Goal: Task Accomplishment & Management: Manage account settings

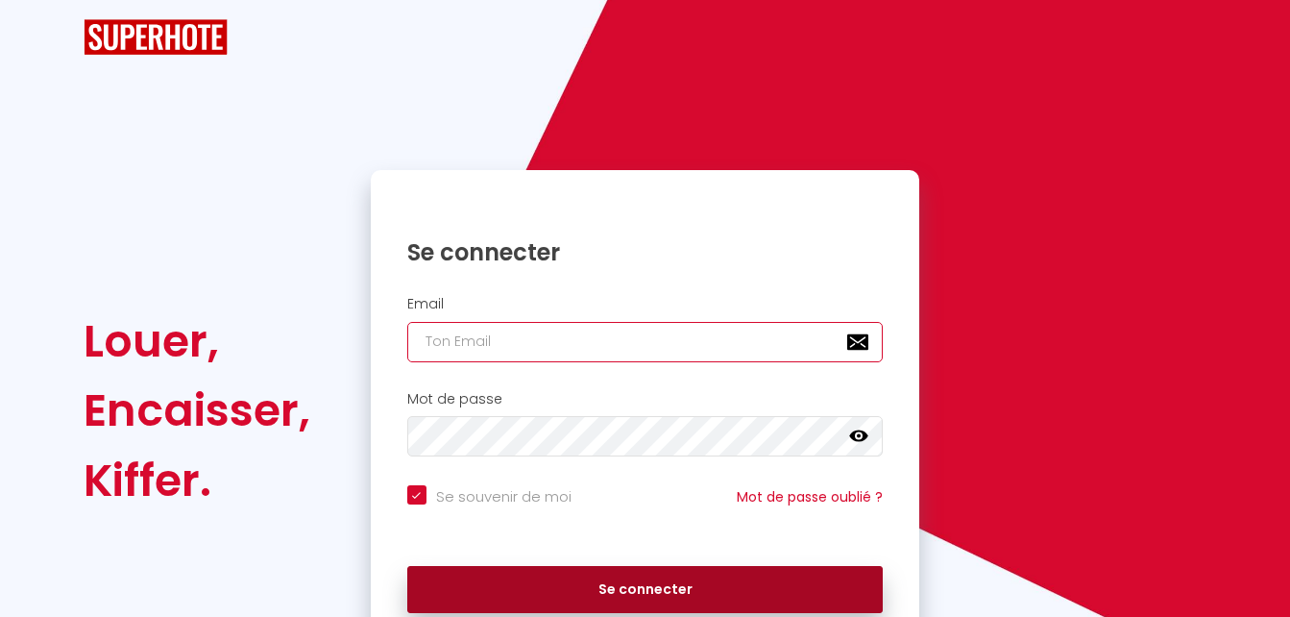
type input "[EMAIL_ADDRESS][DOMAIN_NAME]"
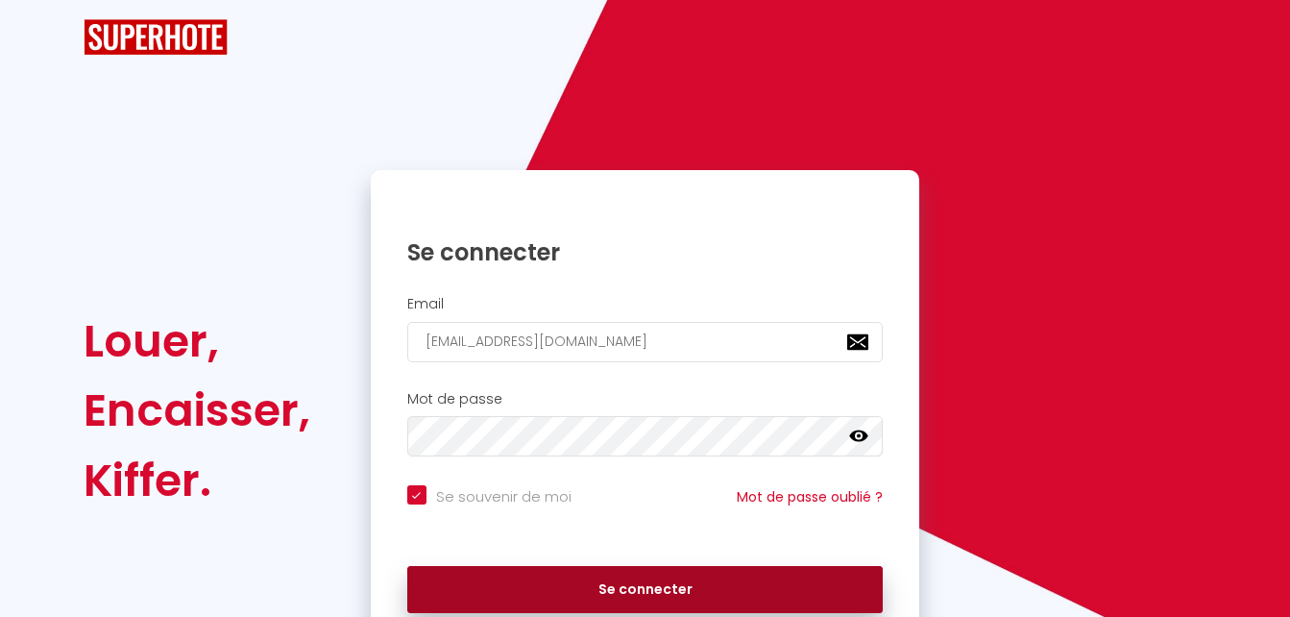
click at [545, 579] on form "Email [EMAIL_ADDRESS][DOMAIN_NAME] Mot de passe false Se souvenir de moi Mot de…" at bounding box center [645, 459] width 549 height 347
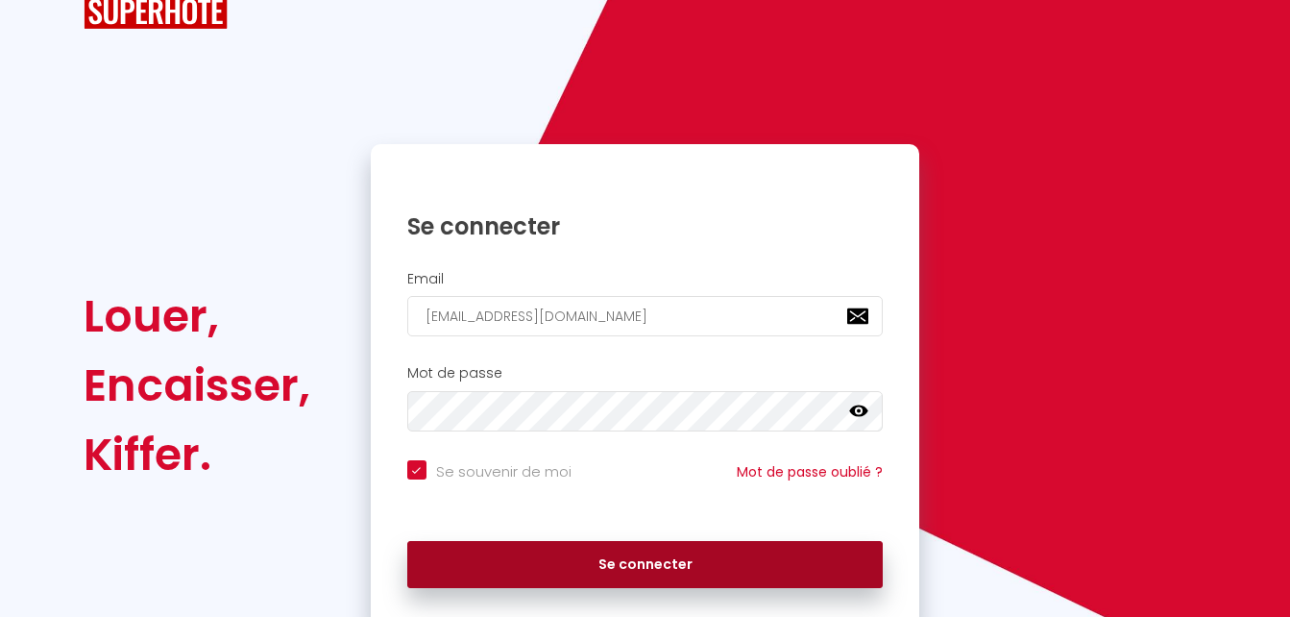
scroll to position [130, 0]
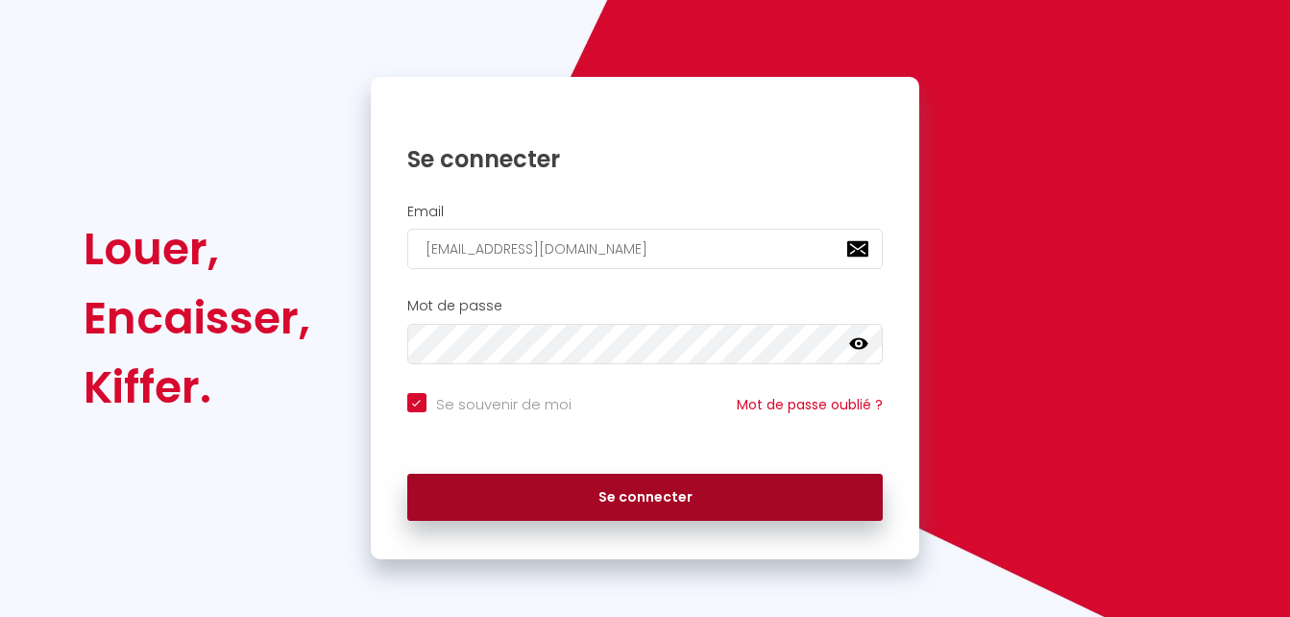
click at [633, 496] on button "Se connecter" at bounding box center [645, 497] width 476 height 48
checkbox input "true"
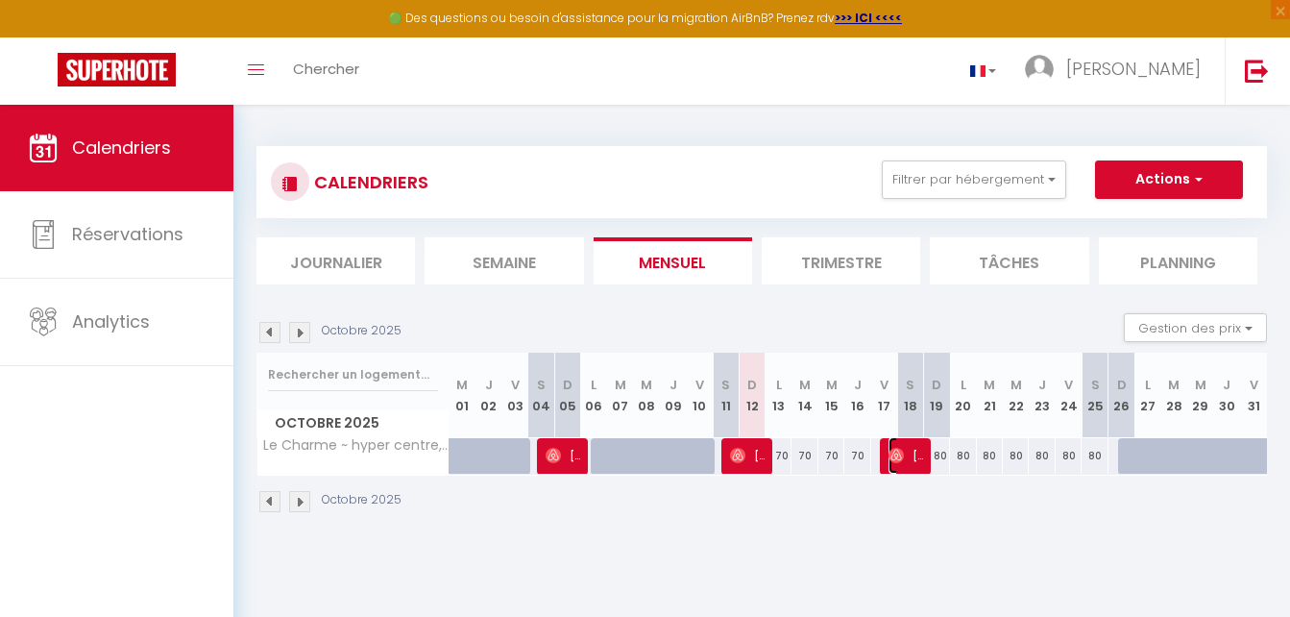
click at [908, 450] on span "[PERSON_NAME]" at bounding box center [905, 455] width 35 height 36
select select "OK"
select select "0"
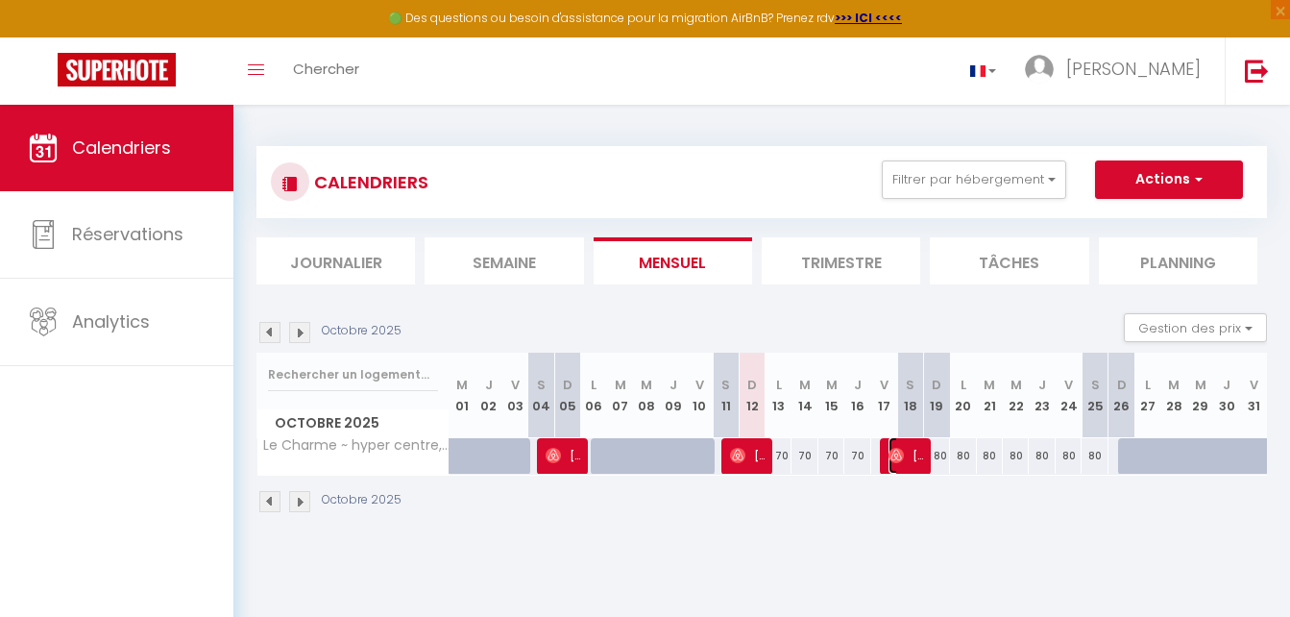
select select "1"
select select
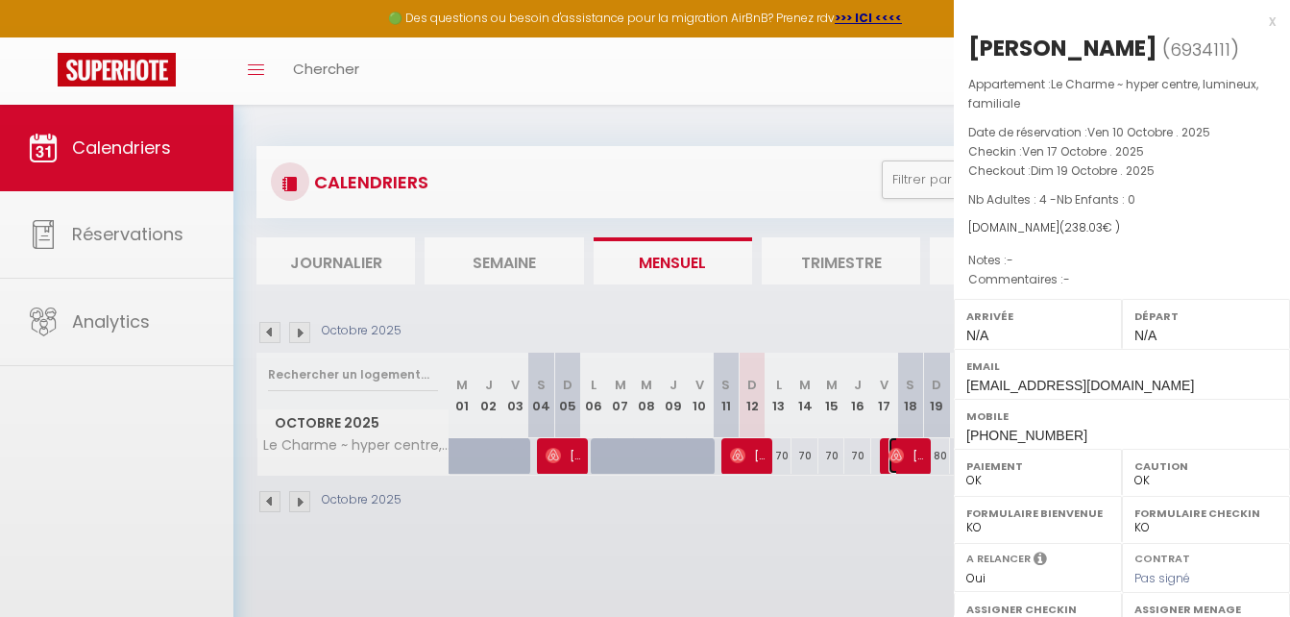
select select "37577"
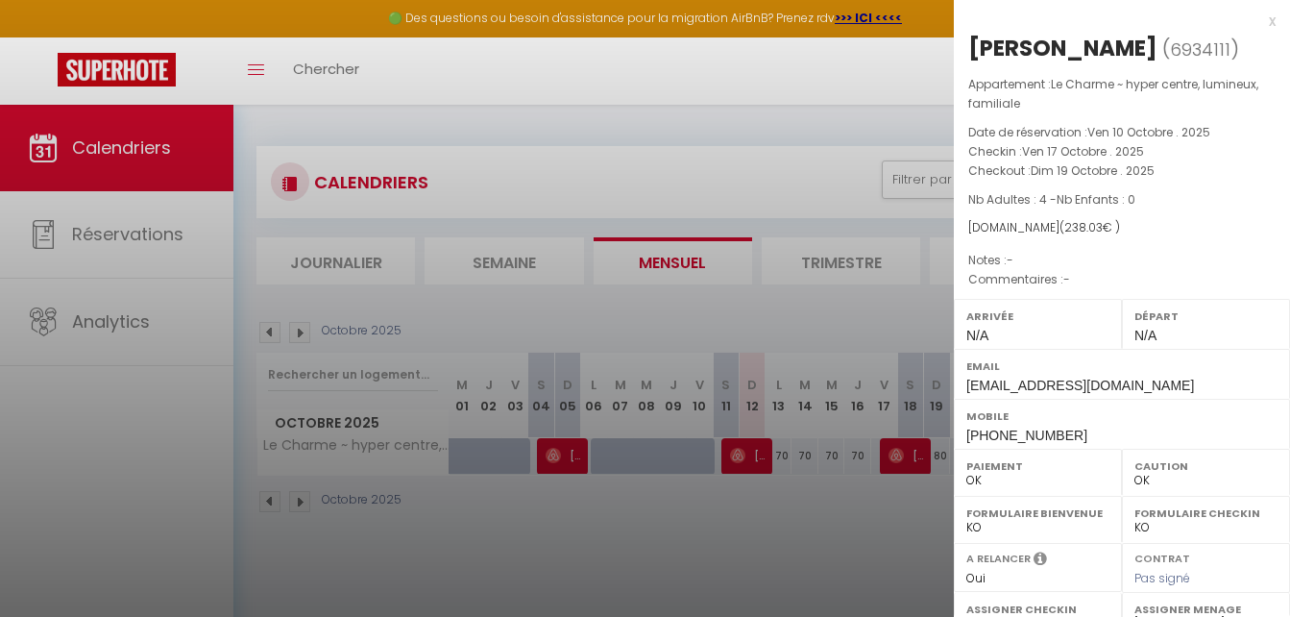
click at [752, 457] on div at bounding box center [645, 308] width 1290 height 617
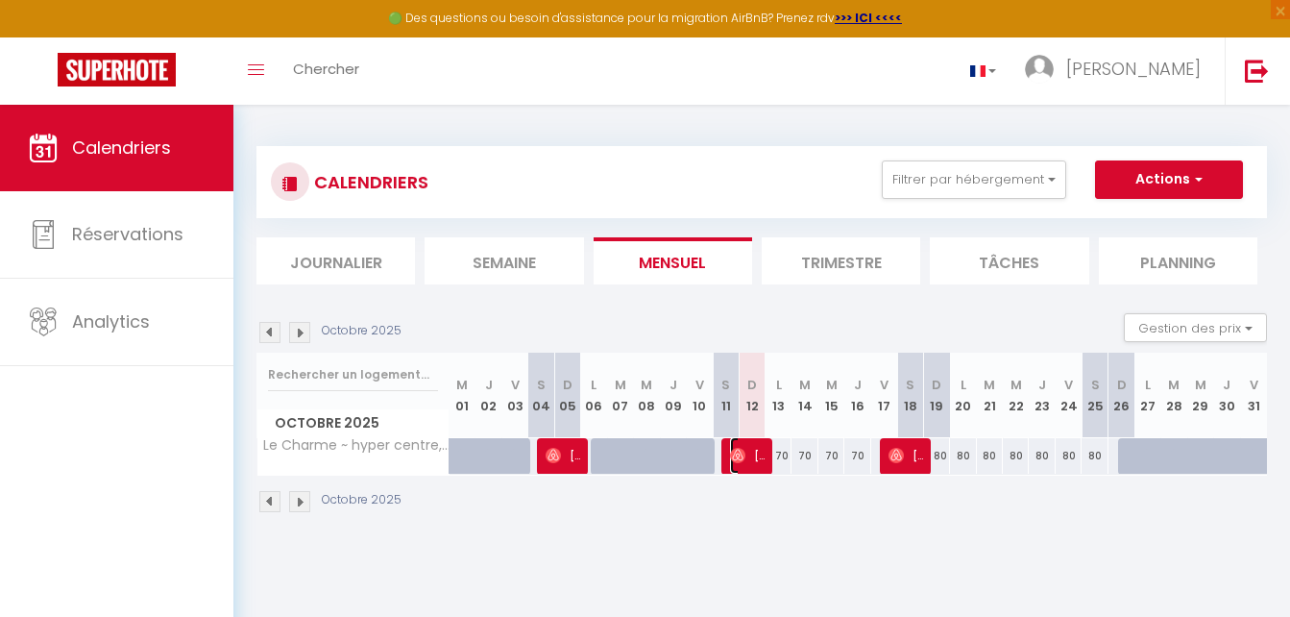
click at [752, 457] on span "[PERSON_NAME]" at bounding box center [747, 455] width 35 height 36
